Goal: Register for event/course

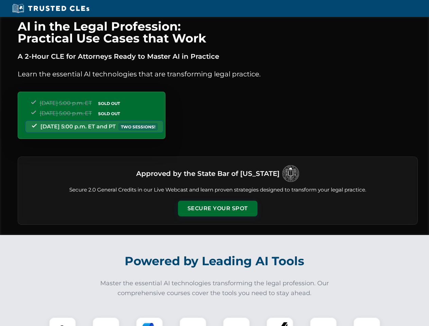
click at [218, 209] on button "Secure Your Spot" at bounding box center [218, 209] width 80 height 16
click at [63, 322] on img at bounding box center [63, 331] width 20 height 20
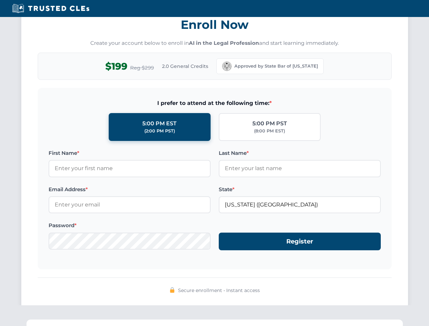
scroll to position [667, 0]
